Goal: Entertainment & Leisure: Consume media (video, audio)

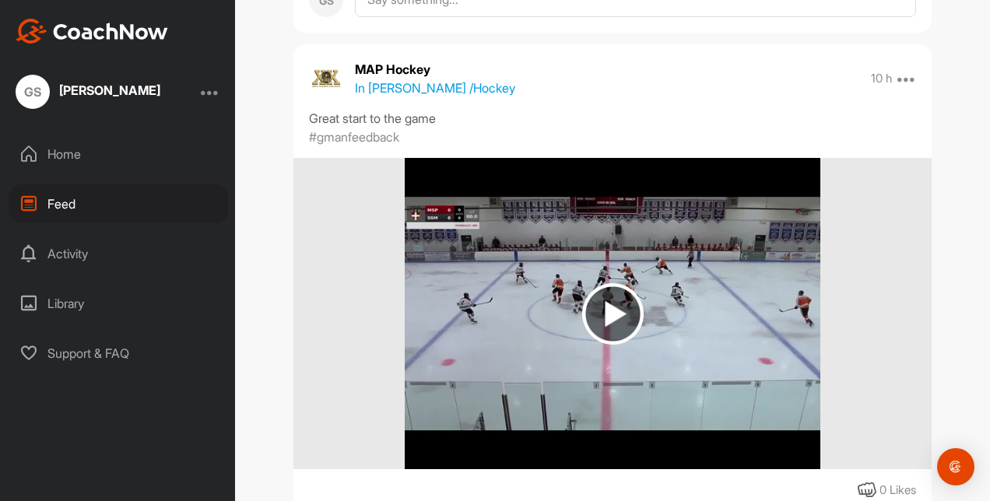
scroll to position [4380, 0]
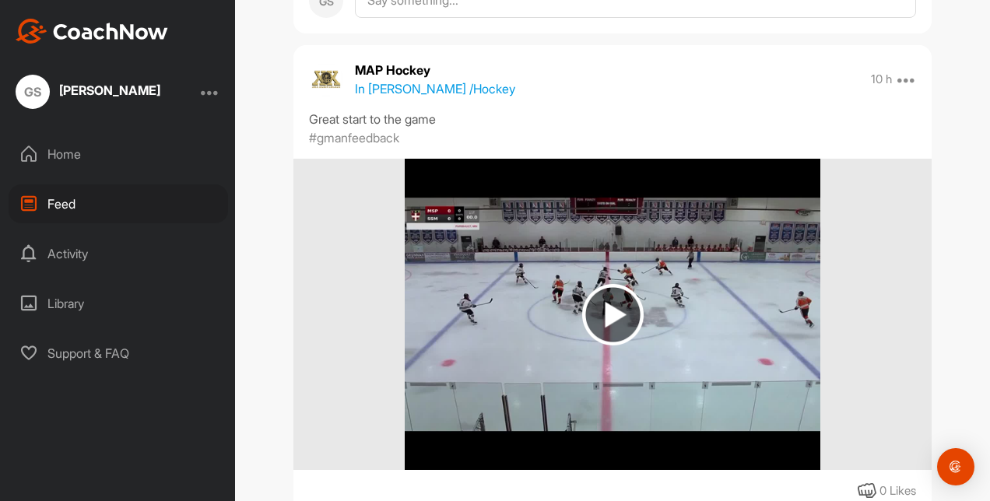
click at [574, 318] on img at bounding box center [612, 314] width 415 height 311
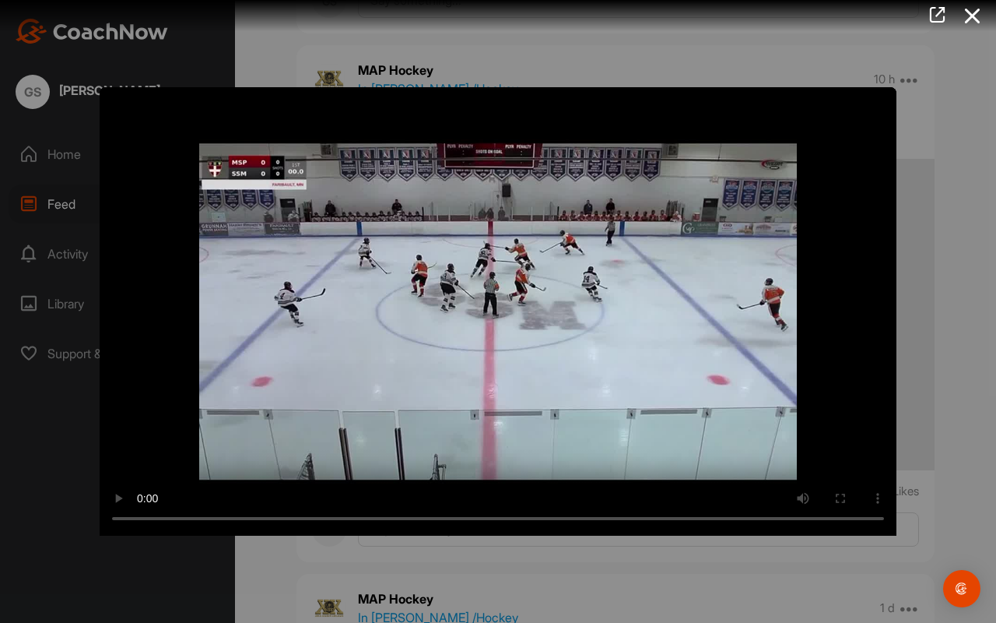
click at [384, 476] on video "Video Player" at bounding box center [498, 311] width 797 height 448
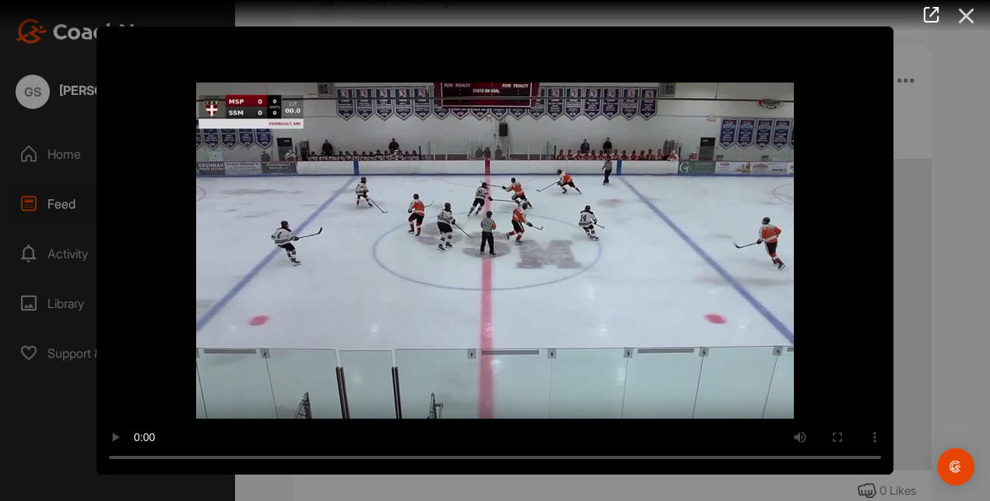
click at [965, 24] on icon at bounding box center [967, 16] width 36 height 29
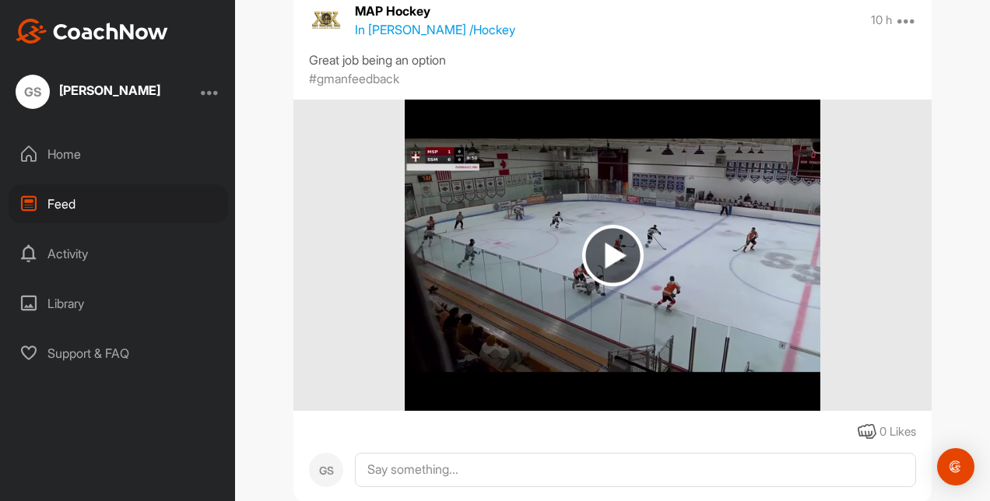
scroll to position [3910, 0]
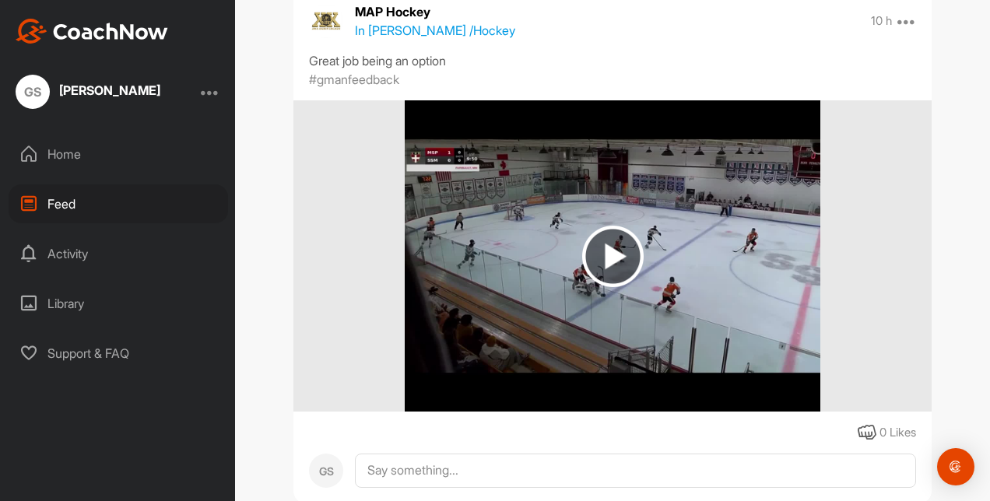
click at [639, 272] on img at bounding box center [612, 255] width 415 height 311
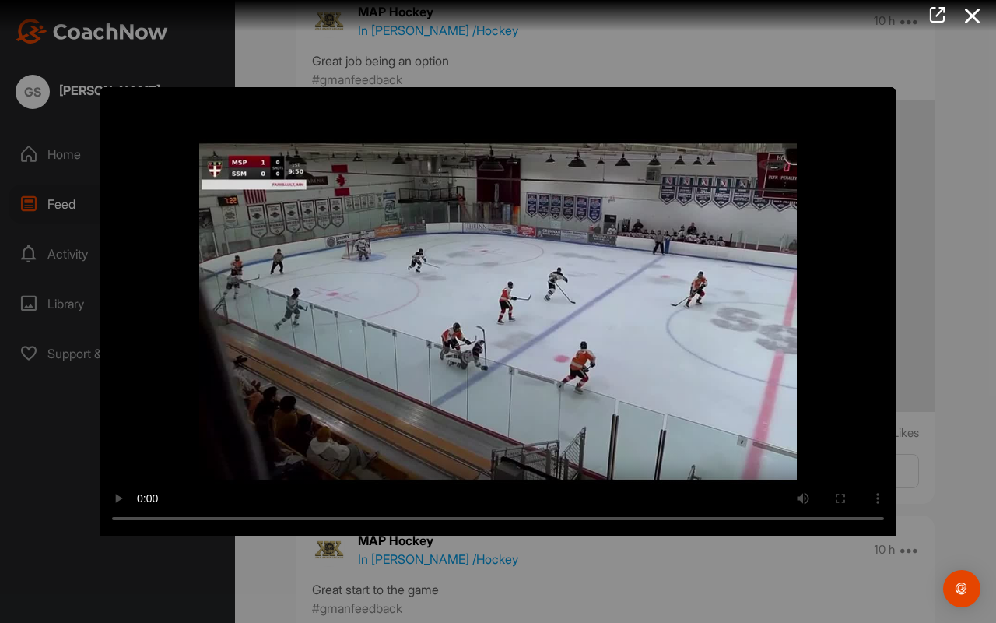
click at [552, 356] on video "Video Player" at bounding box center [498, 311] width 797 height 448
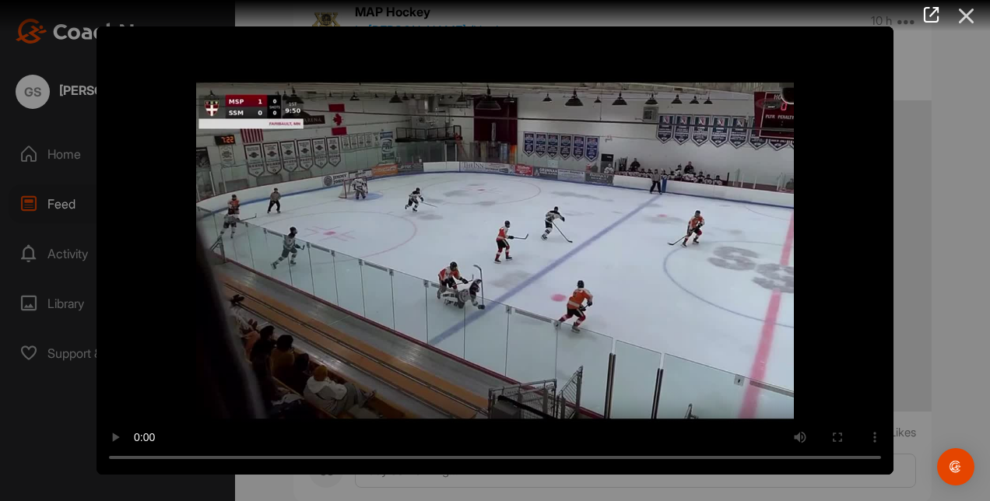
click at [960, 14] on icon at bounding box center [967, 16] width 36 height 29
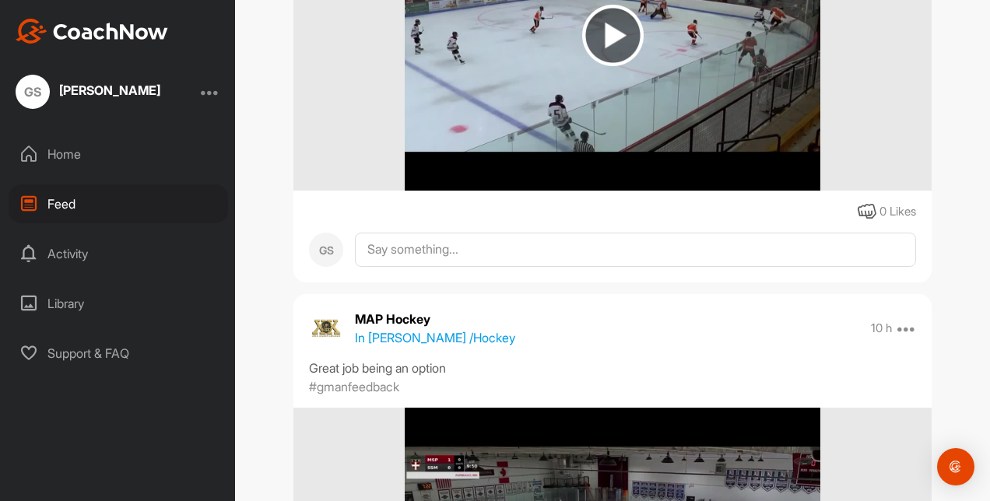
scroll to position [3404, 0]
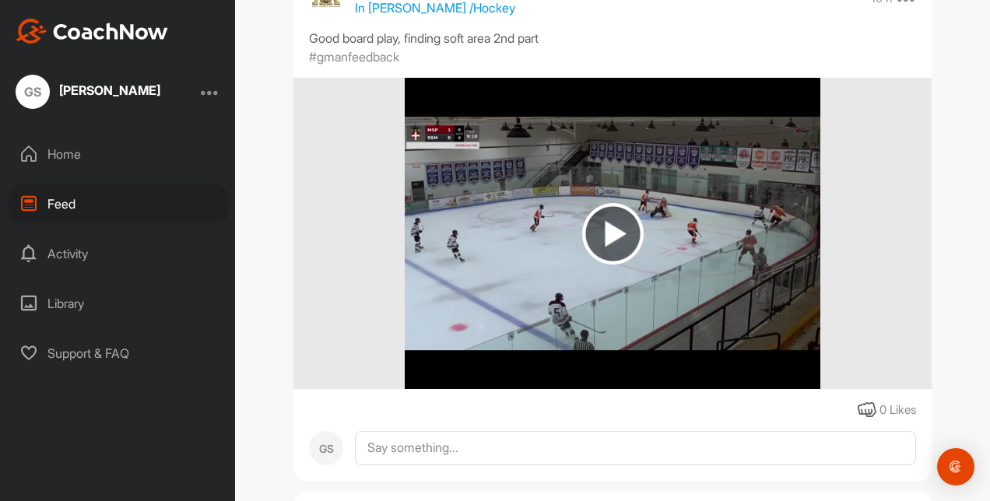
drag, startPoint x: 610, startPoint y: 225, endPoint x: 581, endPoint y: 230, distance: 29.3
click at [582, 230] on img at bounding box center [612, 233] width 61 height 61
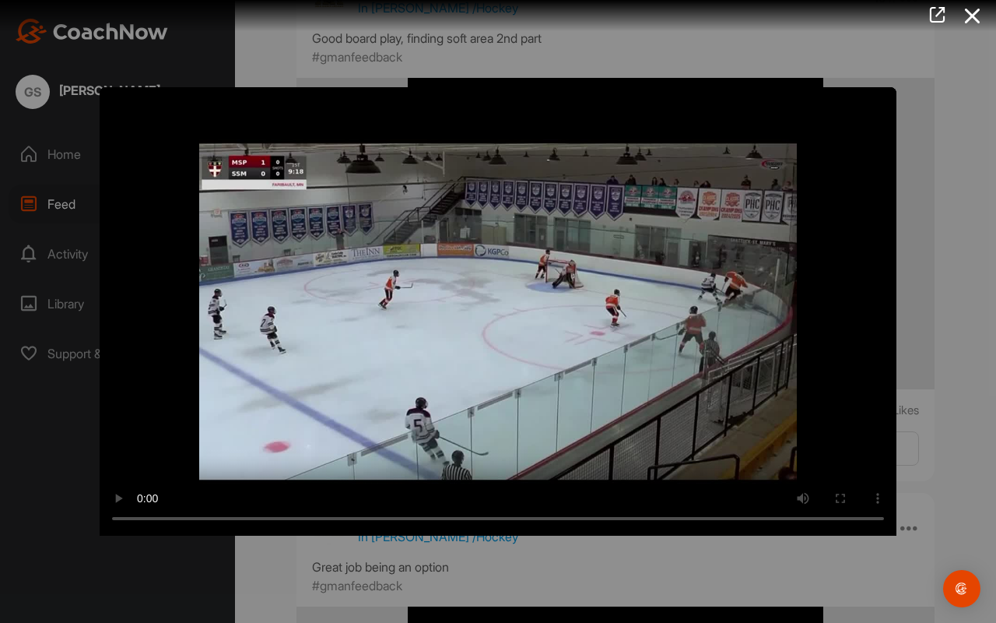
click at [637, 375] on video "Video Player" at bounding box center [498, 311] width 797 height 448
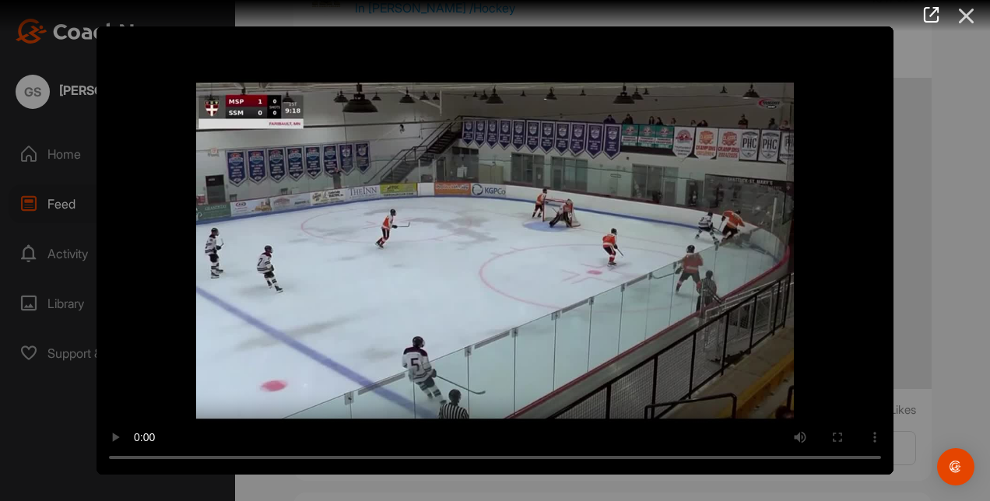
click at [960, 22] on icon at bounding box center [967, 16] width 36 height 29
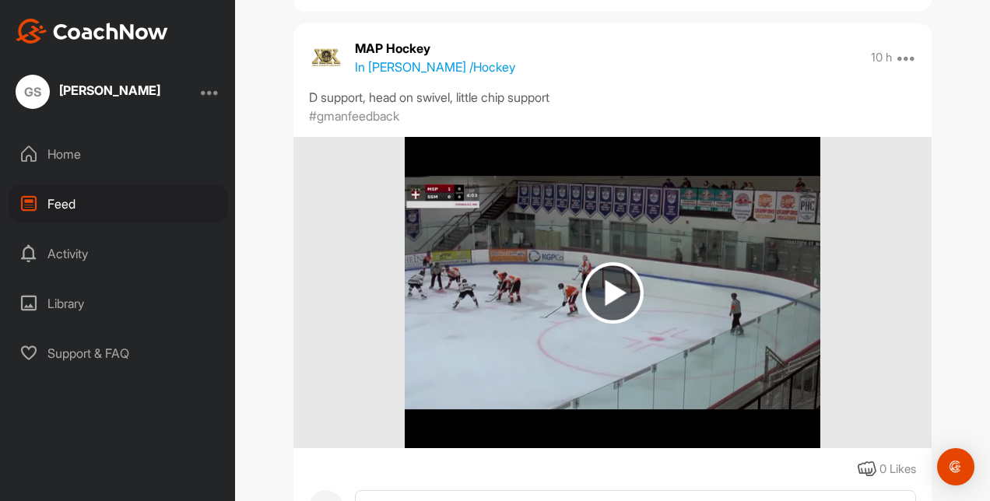
scroll to position [2816, 0]
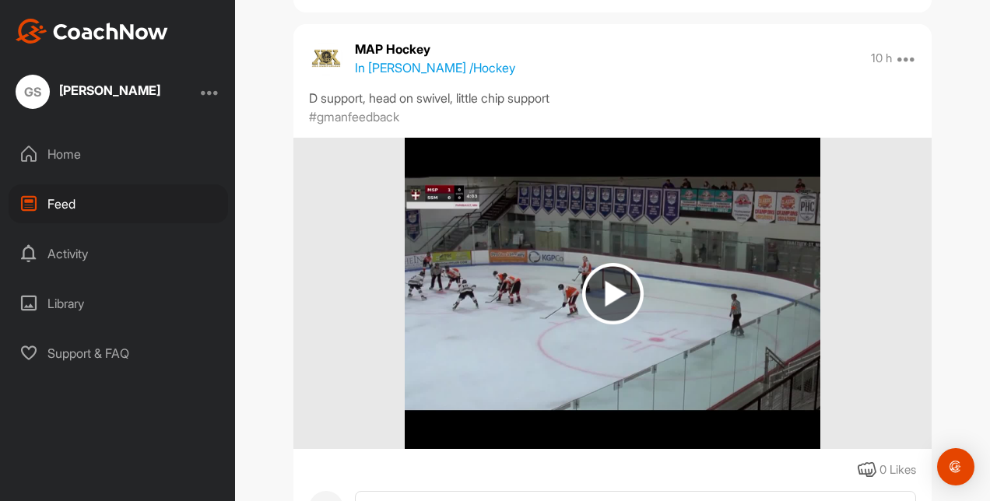
click at [613, 280] on img at bounding box center [612, 293] width 61 height 61
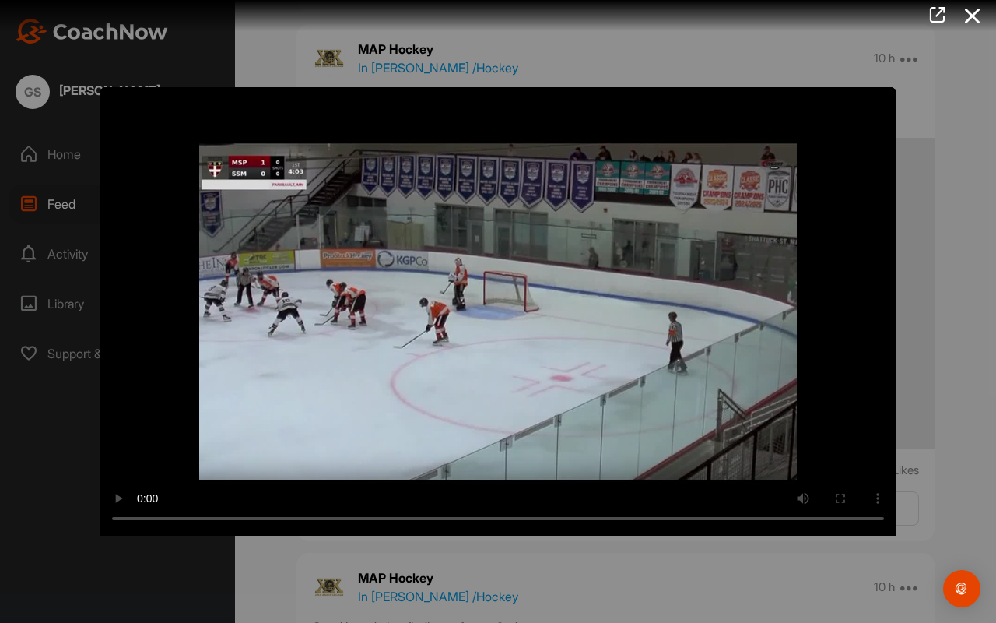
click at [632, 307] on video "Video Player" at bounding box center [498, 311] width 797 height 448
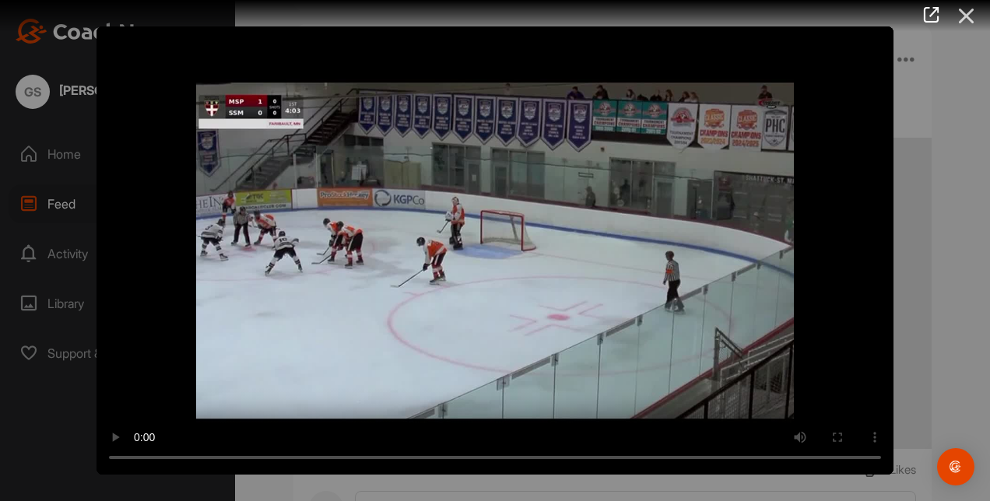
click at [968, 26] on icon at bounding box center [967, 16] width 36 height 29
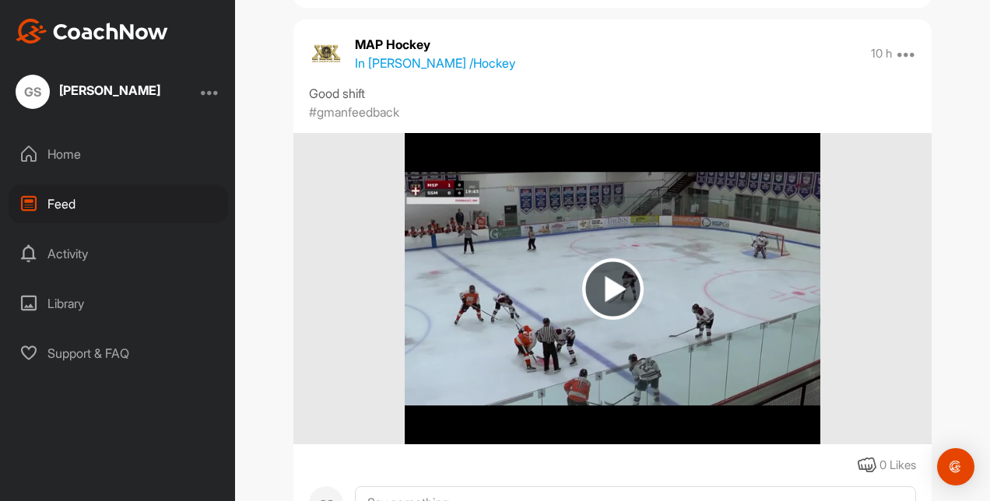
scroll to position [2309, 0]
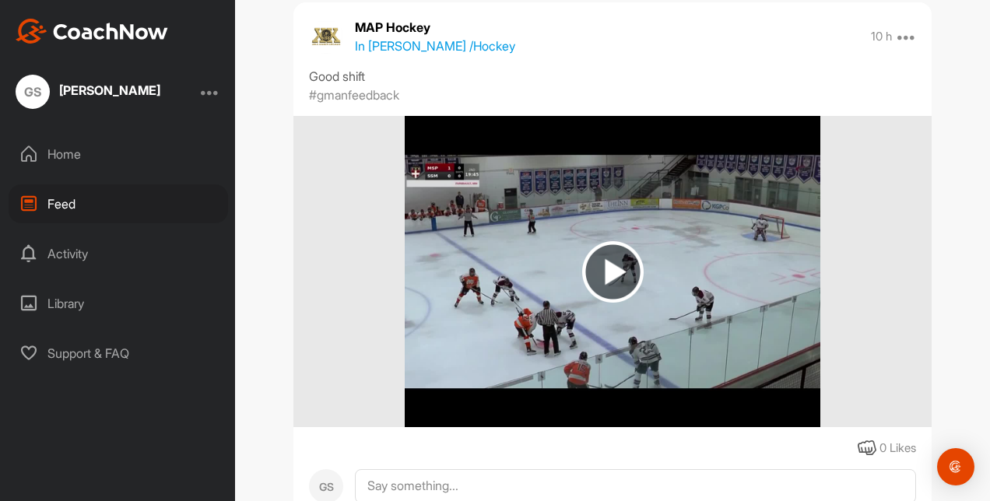
click at [624, 257] on img at bounding box center [612, 271] width 61 height 61
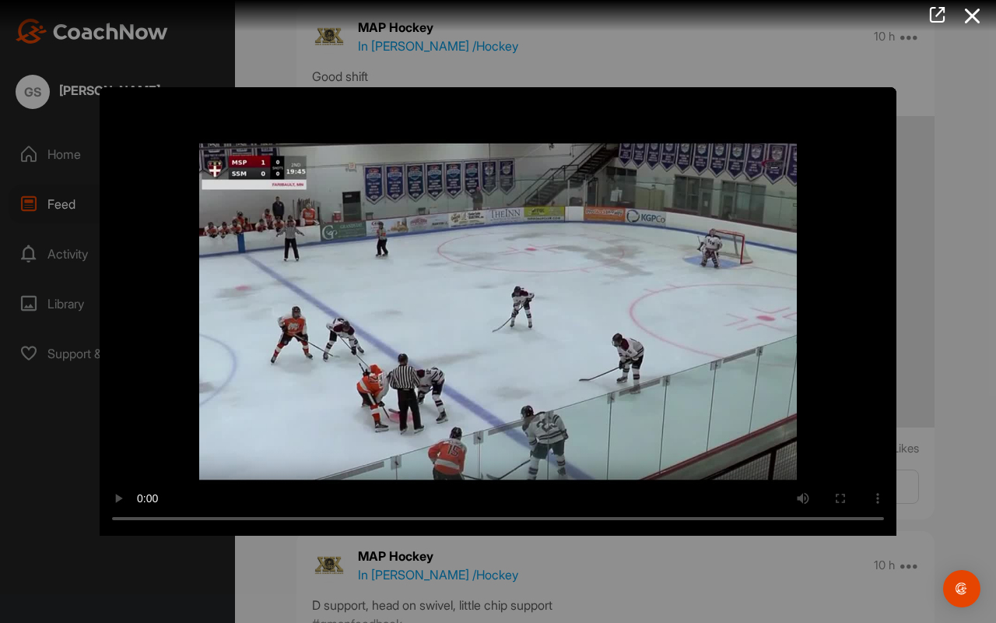
click at [544, 346] on video "Video Player" at bounding box center [498, 311] width 797 height 448
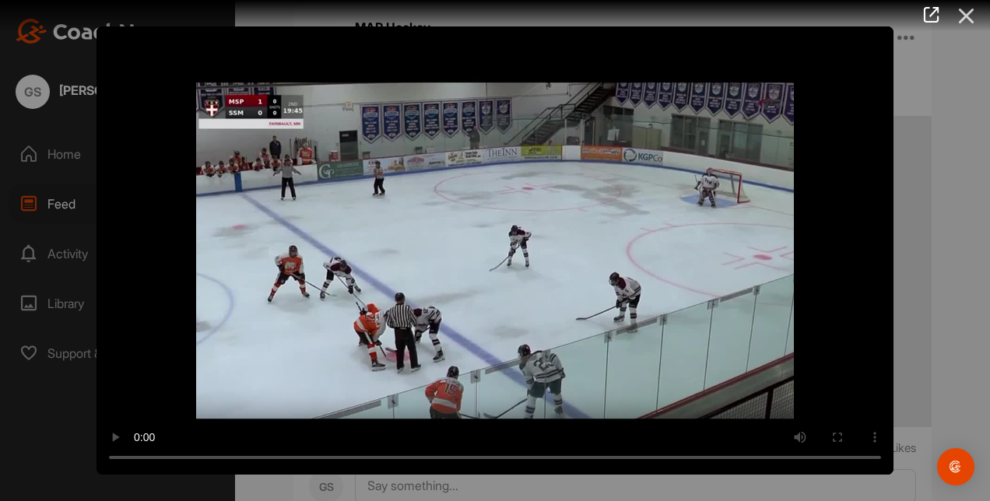
click at [966, 24] on icon at bounding box center [967, 16] width 36 height 29
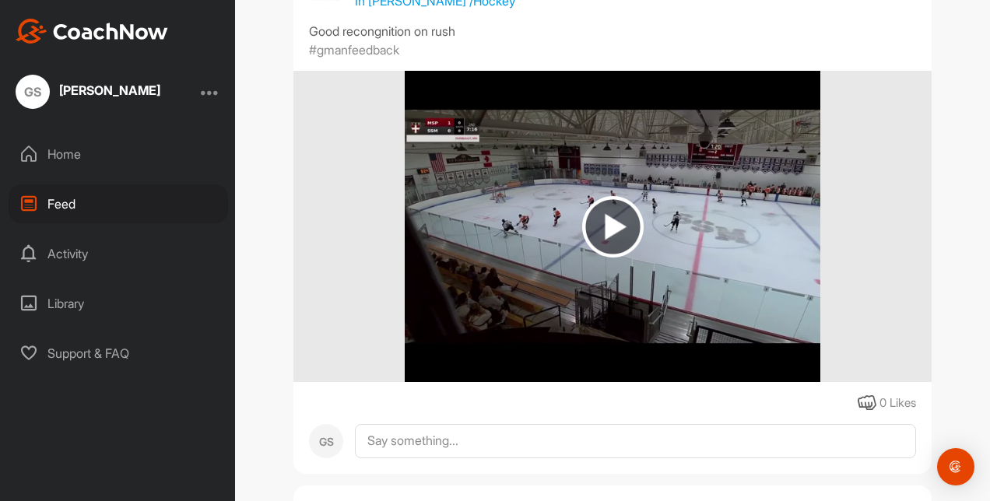
scroll to position [1829, 0]
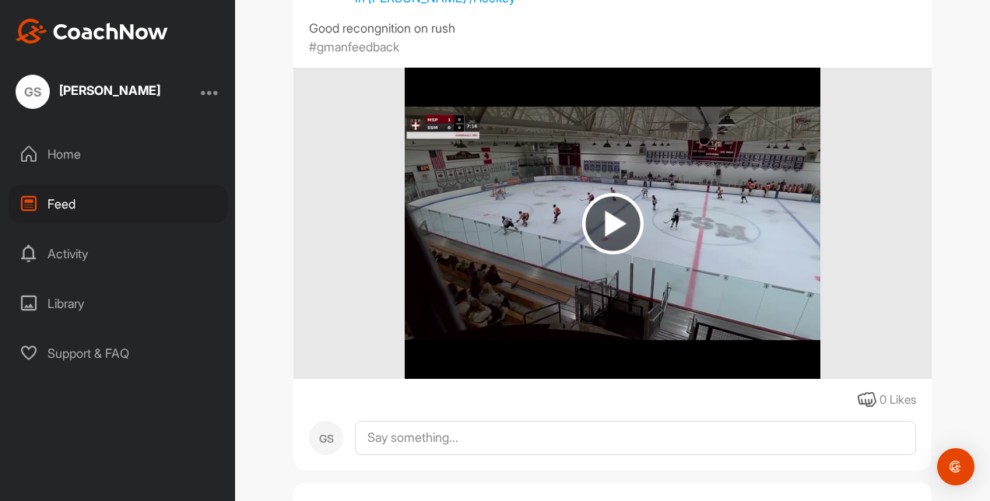
click at [592, 199] on img at bounding box center [612, 223] width 61 height 61
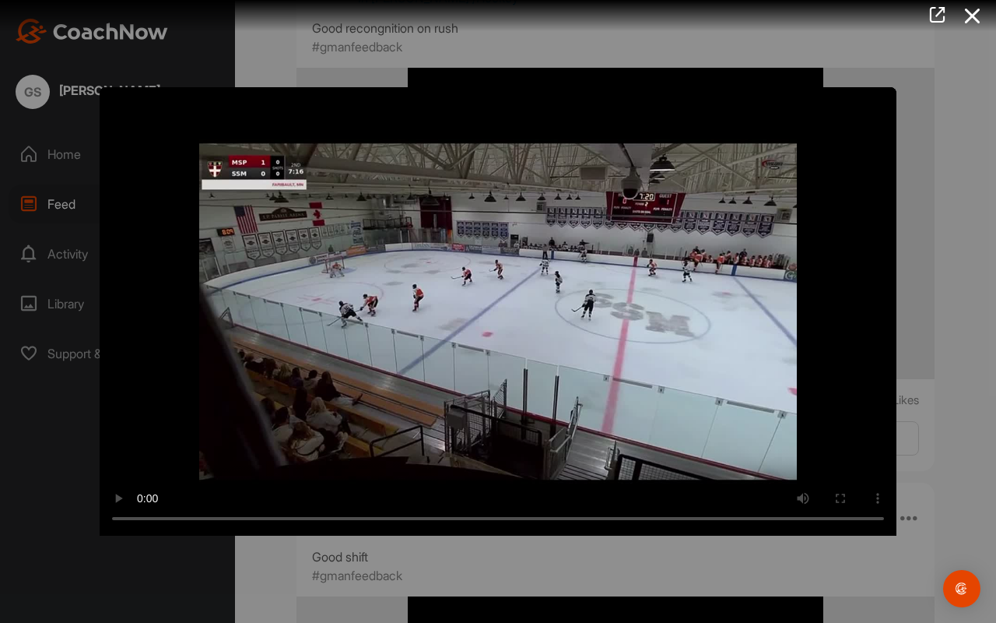
click at [567, 373] on video "Video Player" at bounding box center [498, 311] width 797 height 448
click at [600, 390] on video "Video Player" at bounding box center [498, 311] width 797 height 448
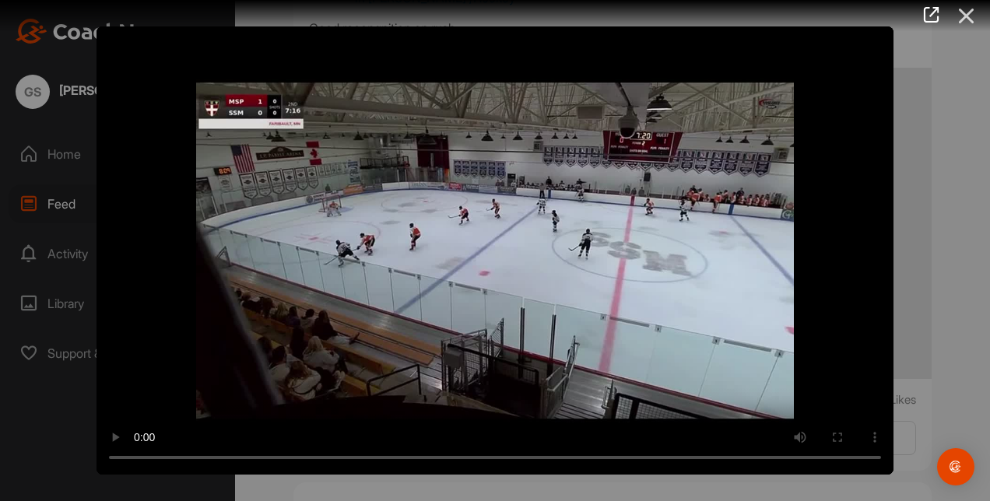
click at [957, 16] on icon at bounding box center [967, 16] width 36 height 29
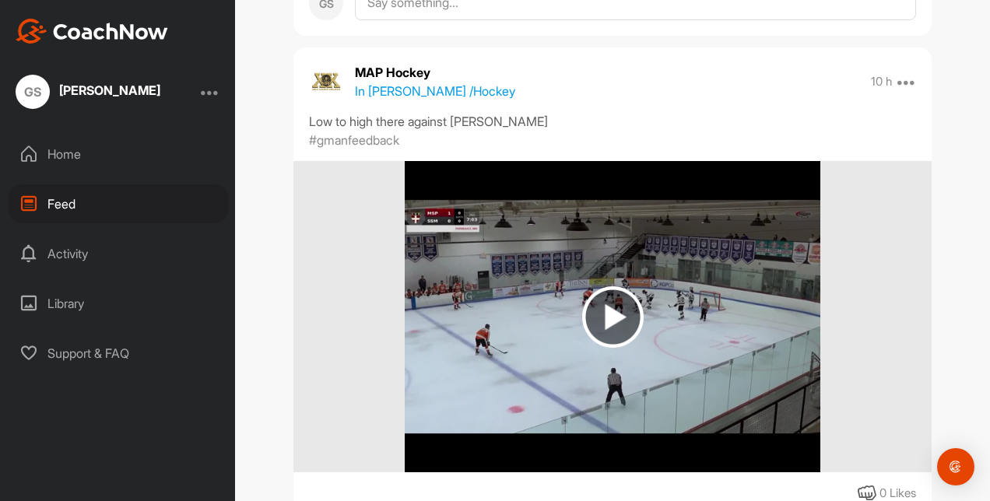
scroll to position [1214, 0]
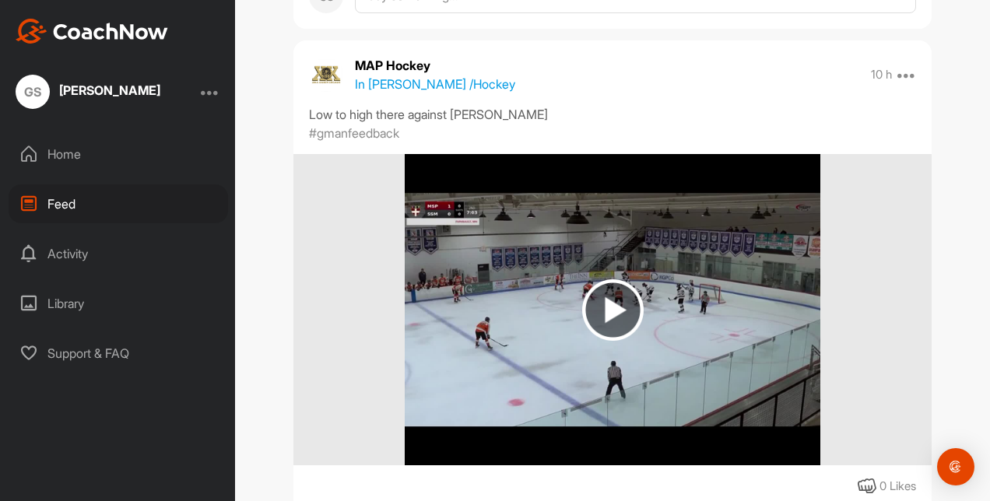
click at [616, 319] on img at bounding box center [612, 309] width 61 height 61
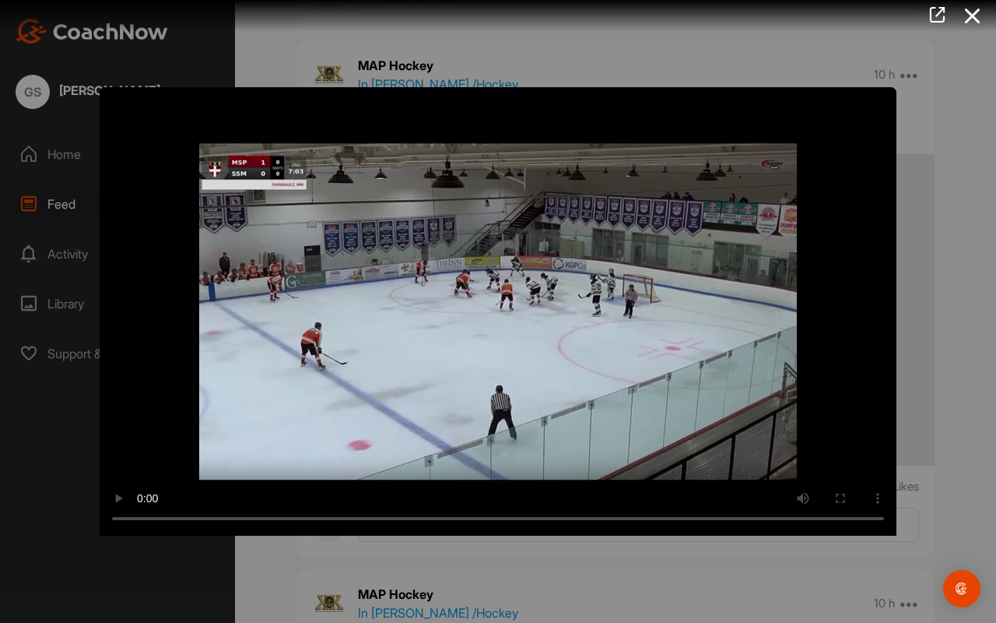
click at [602, 467] on video "Video Player" at bounding box center [498, 311] width 797 height 448
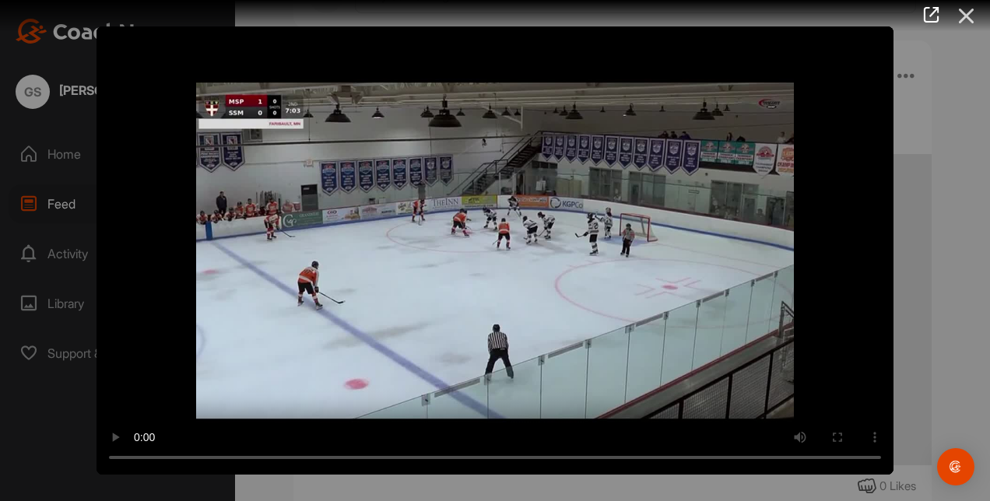
click at [967, 5] on icon at bounding box center [967, 16] width 36 height 29
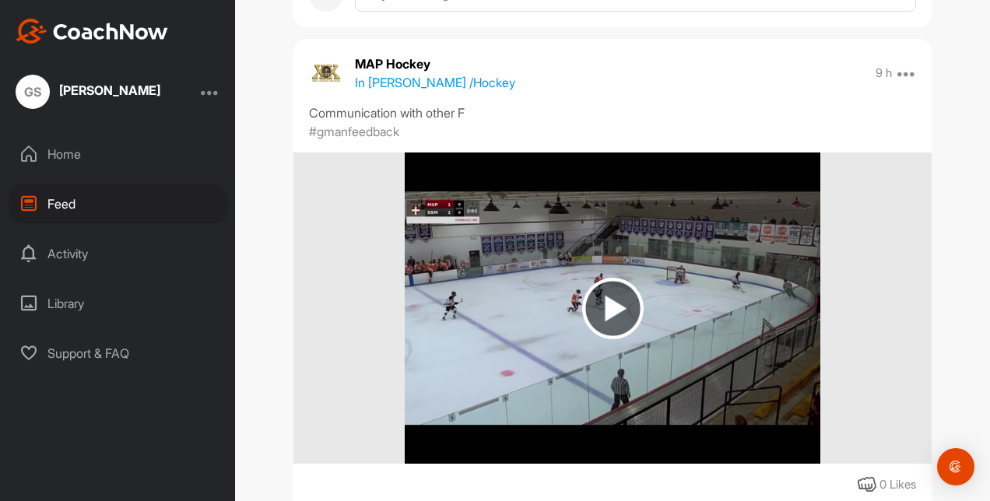
scroll to position [693, 0]
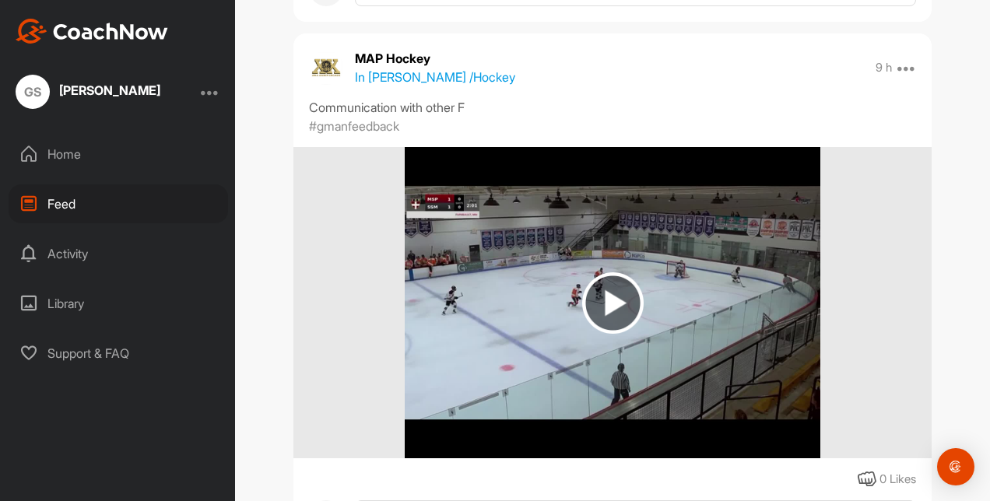
click at [606, 301] on img at bounding box center [612, 302] width 61 height 61
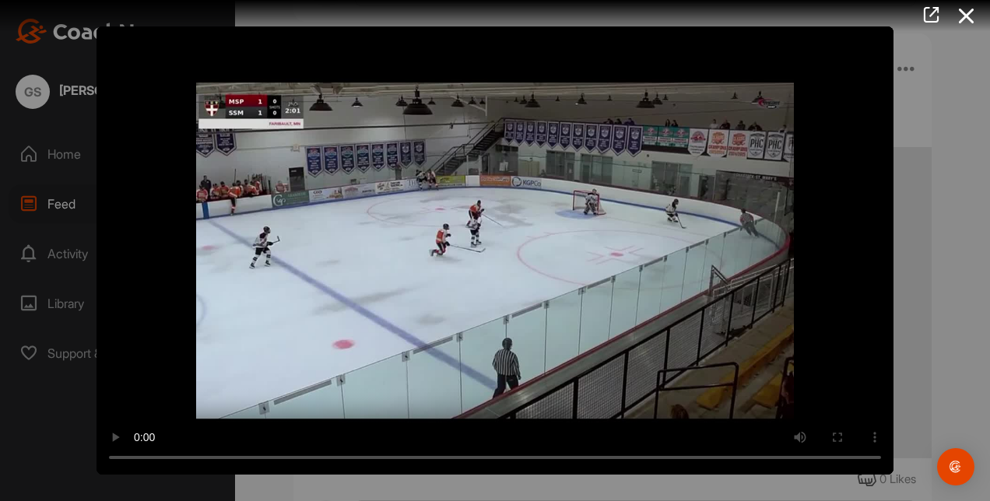
click at [477, 298] on video "Video Player" at bounding box center [495, 250] width 797 height 448
drag, startPoint x: 956, startPoint y: 0, endPoint x: 972, endPoint y: 38, distance: 41.5
click at [972, 38] on div at bounding box center [495, 250] width 990 height 501
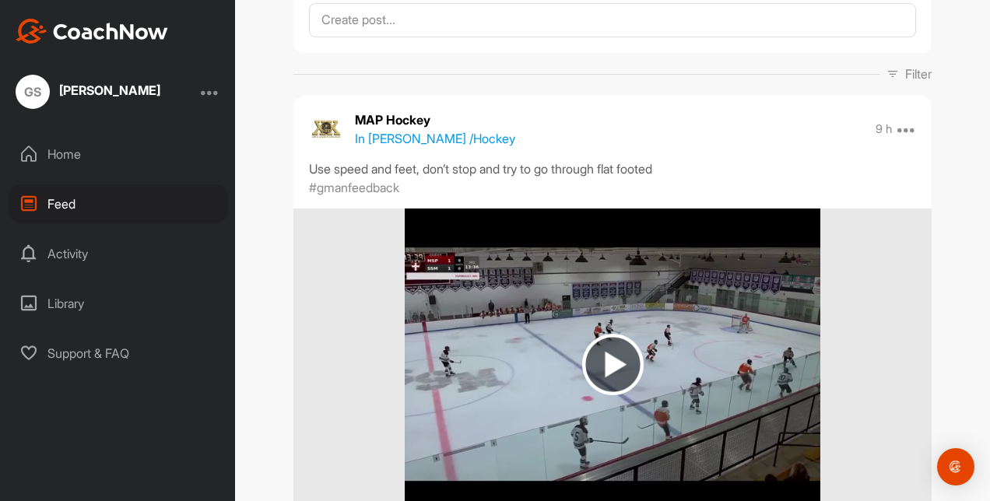
scroll to position [93, 0]
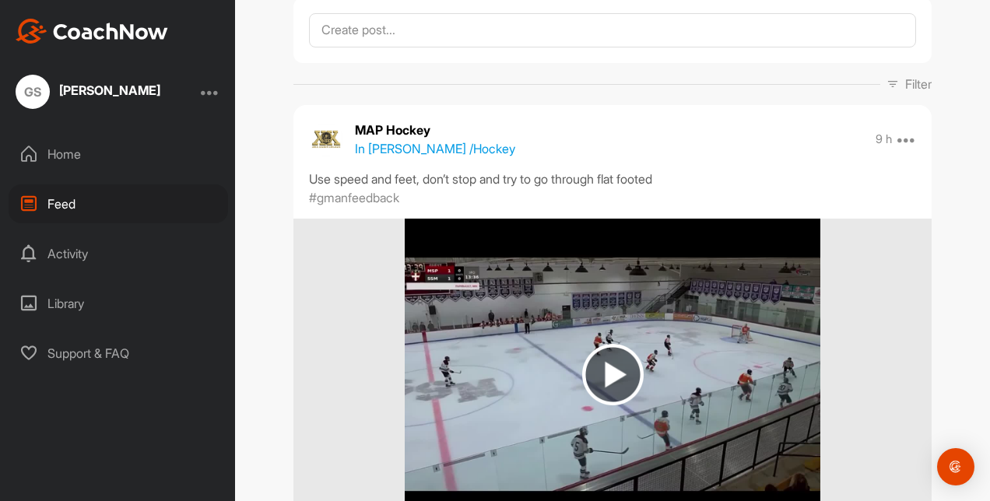
click at [599, 366] on img at bounding box center [612, 374] width 61 height 61
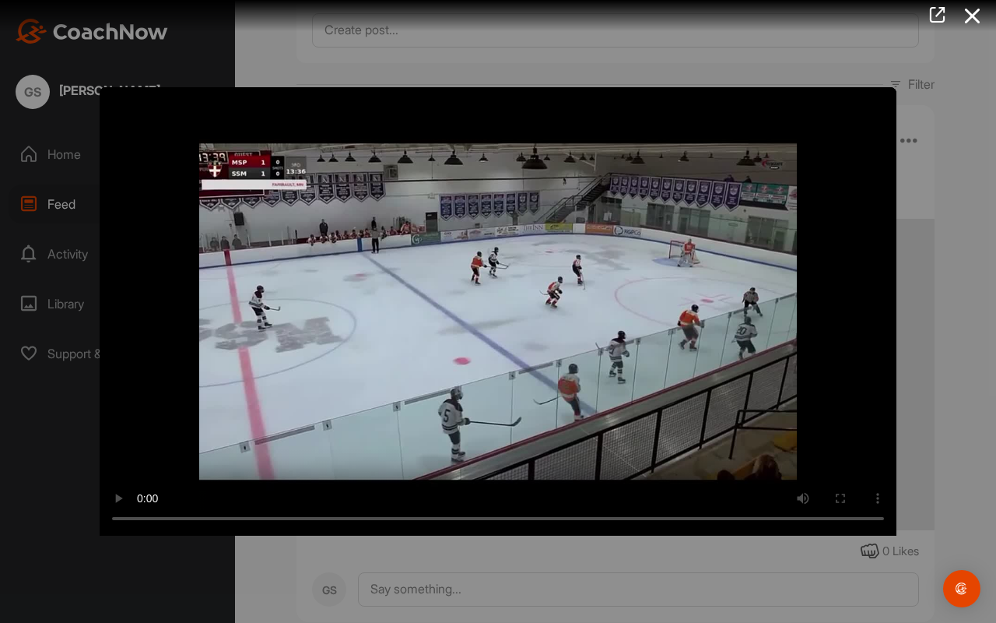
click at [732, 497] on video "Video Player" at bounding box center [498, 311] width 797 height 448
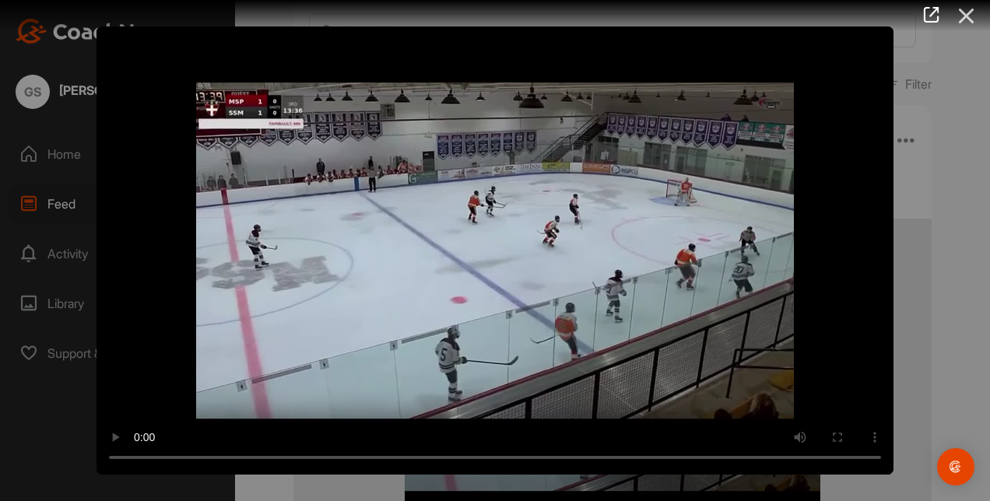
click at [965, 15] on icon at bounding box center [967, 16] width 36 height 29
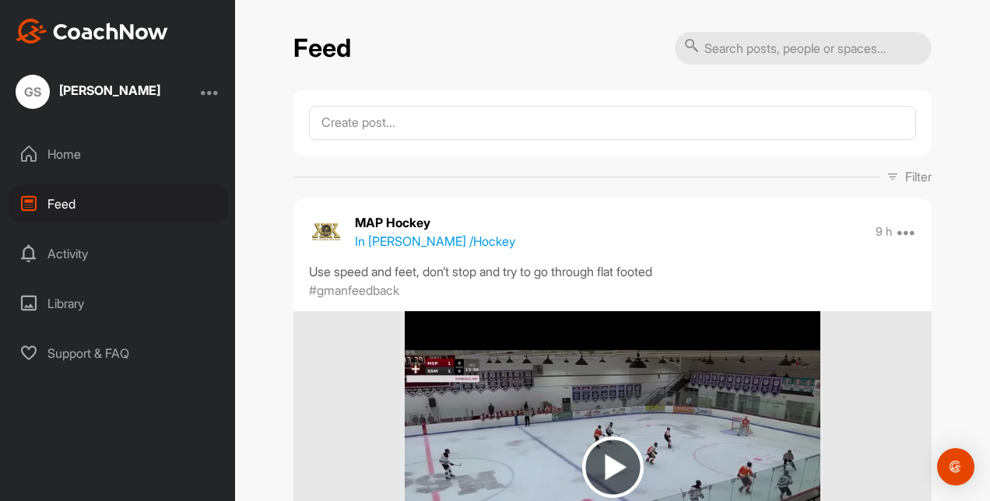
scroll to position [193, 0]
